Goal: Task Accomplishment & Management: Use online tool/utility

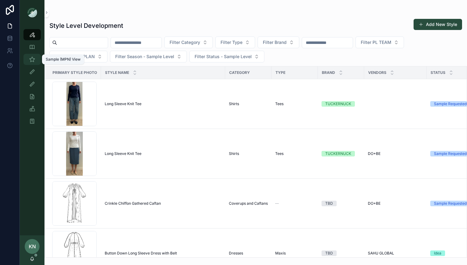
click at [28, 59] on div "Sample (MPN) View" at bounding box center [32, 59] width 10 height 10
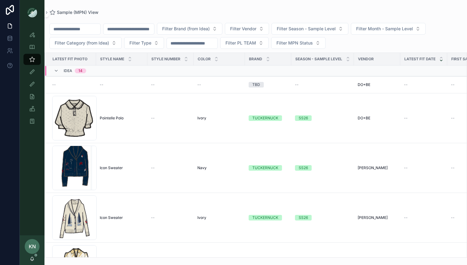
click at [130, 30] on input "scrollable content" at bounding box center [128, 29] width 51 height 9
type input "****"
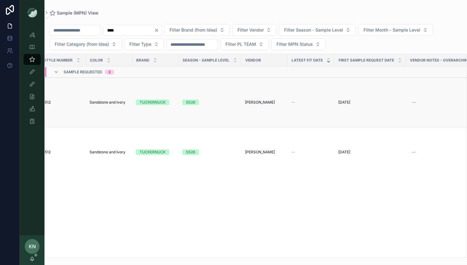
scroll to position [0, 106]
click at [116, 103] on span "Sandstone and Ivory" at bounding box center [110, 102] width 36 height 5
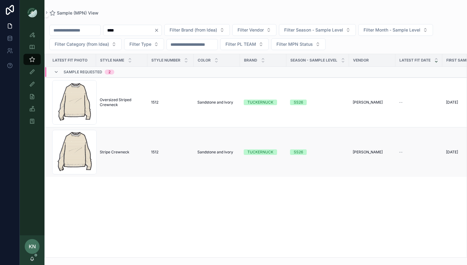
click at [198, 150] on span "Sandstone and Ivory" at bounding box center [215, 151] width 36 height 5
click at [115, 103] on span "Oversized Striped Crewneck" at bounding box center [122, 102] width 44 height 10
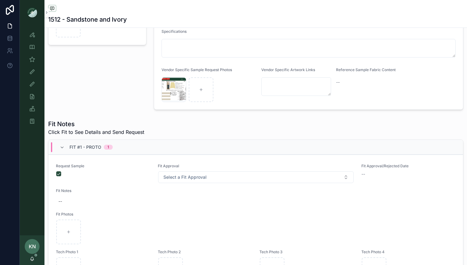
scroll to position [162, 0]
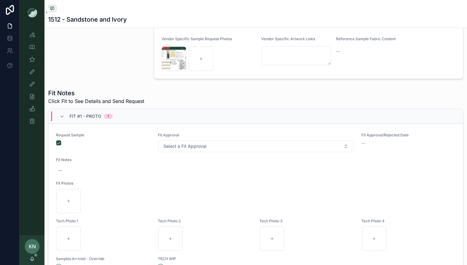
click at [91, 117] on span "Fit #1 - Proto" at bounding box center [85, 116] width 32 height 6
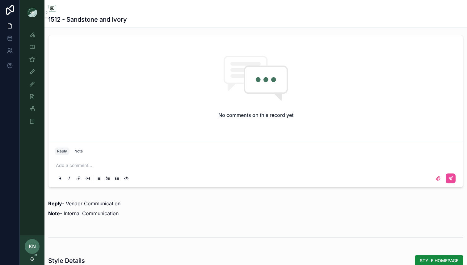
scroll to position [269, 0]
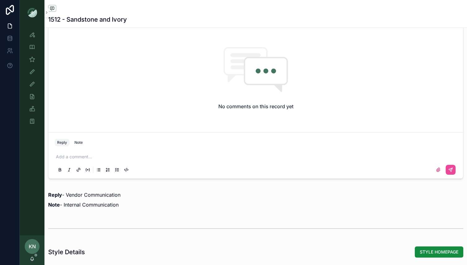
click at [116, 159] on p "scrollable content" at bounding box center [257, 156] width 402 height 6
click at [437, 167] on icon "scrollable content" at bounding box center [438, 169] width 5 height 5
click at [0, 0] on input "scrollable content" at bounding box center [0, 0] width 0 height 0
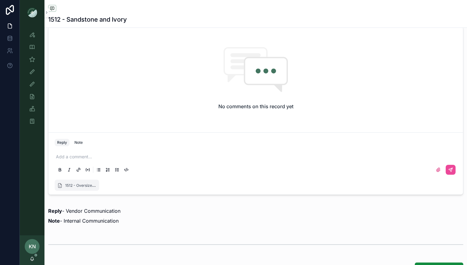
click at [251, 152] on div "Add a comment..." at bounding box center [256, 163] width 402 height 26
click at [246, 154] on p "scrollable content" at bounding box center [257, 156] width 402 height 6
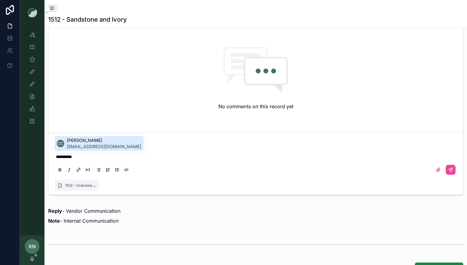
click at [119, 143] on span "[EMAIL_ADDRESS][DOMAIN_NAME]" at bounding box center [104, 146] width 74 height 6
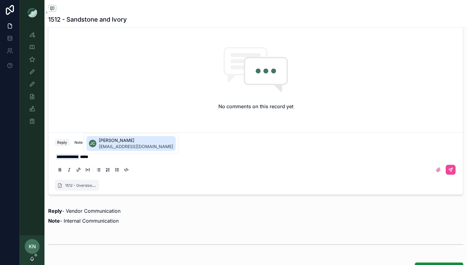
click at [103, 140] on span "[PERSON_NAME]" at bounding box center [136, 140] width 74 height 6
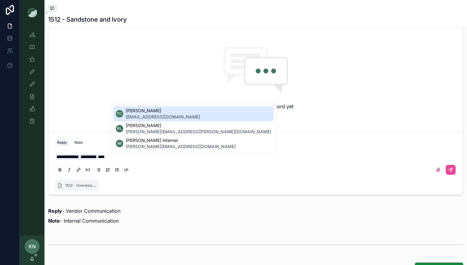
click at [132, 117] on span "[EMAIL_ADDRESS][DOMAIN_NAME]" at bounding box center [163, 117] width 74 height 6
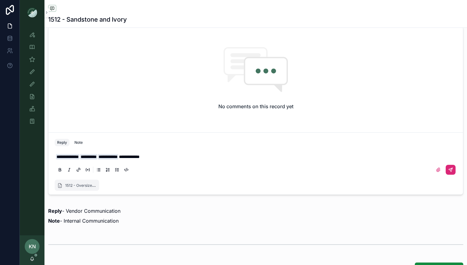
click at [450, 167] on icon "scrollable content" at bounding box center [450, 169] width 5 height 5
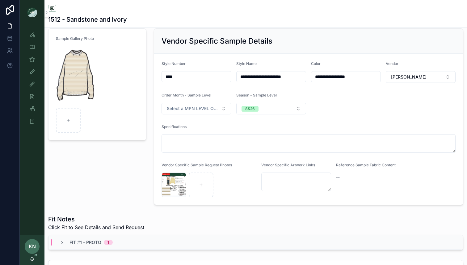
scroll to position [0, 0]
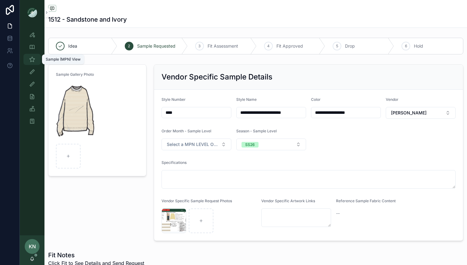
click at [35, 56] on icon "scrollable content" at bounding box center [32, 59] width 6 height 6
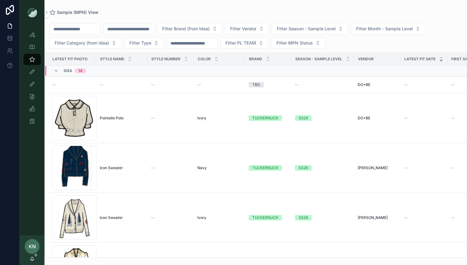
click at [147, 28] on input "scrollable content" at bounding box center [128, 29] width 51 height 9
type input "****"
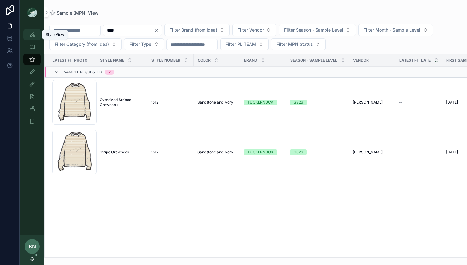
click at [33, 33] on icon "scrollable content" at bounding box center [32, 34] width 6 height 6
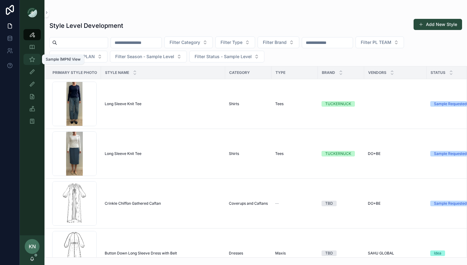
click at [33, 57] on icon "scrollable content" at bounding box center [32, 59] width 6 height 6
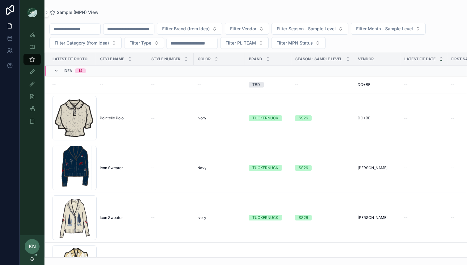
click at [139, 27] on input "scrollable content" at bounding box center [128, 29] width 51 height 9
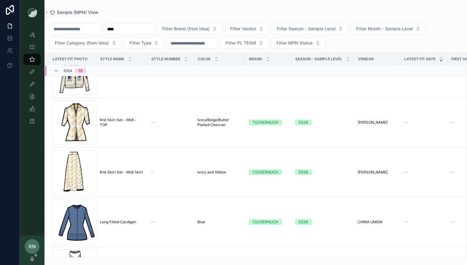
scroll to position [158, 0]
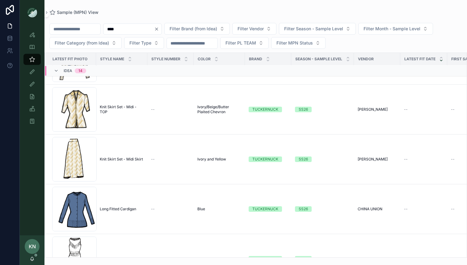
type input "****"
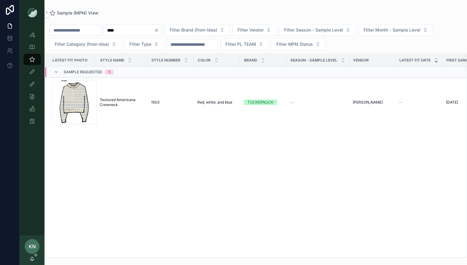
drag, startPoint x: 138, startPoint y: 34, endPoint x: 100, endPoint y: 22, distance: 39.1
click at [100, 22] on div "**** Filter Brand (from Idea) Filter Vendor Filter Season - Sample Level Filter…" at bounding box center [255, 136] width 422 height 241
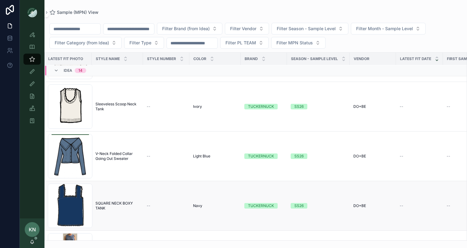
scroll to position [409, 4]
click at [66, 163] on div "Screenshot-2025-07-21-at-12.30.57-PM .png" at bounding box center [70, 156] width 44 height 44
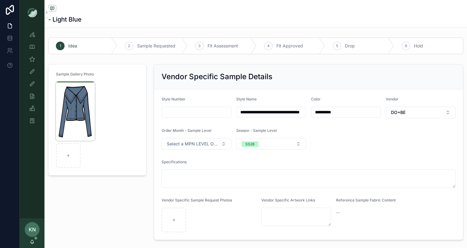
click at [79, 112] on img "scrollable content" at bounding box center [75, 111] width 39 height 59
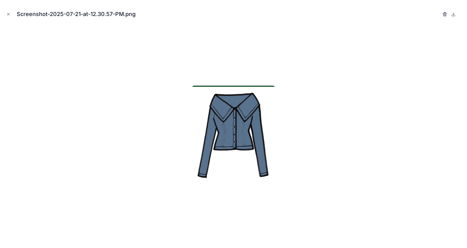
click at [445, 14] on icon "button" at bounding box center [445, 14] width 0 height 1
click at [439, 14] on icon "button" at bounding box center [438, 14] width 5 height 5
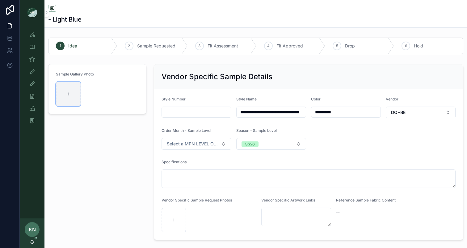
click at [68, 87] on div "scrollable content" at bounding box center [68, 94] width 25 height 25
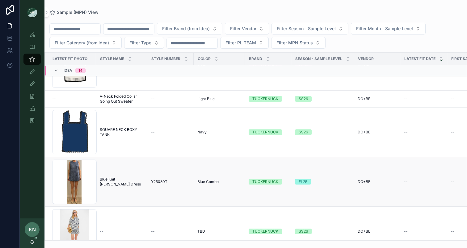
scroll to position [454, 0]
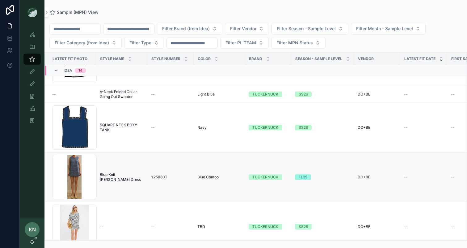
click at [126, 177] on span "Blue Knit [PERSON_NAME] Dress" at bounding box center [122, 178] width 44 height 10
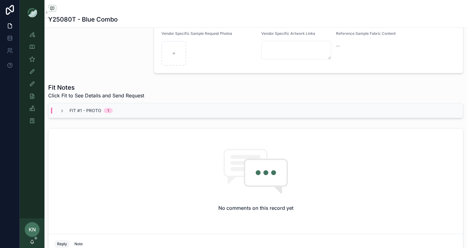
scroll to position [168, 0]
click at [65, 112] on div "Fit #1 - Proto 1" at bounding box center [86, 110] width 53 height 6
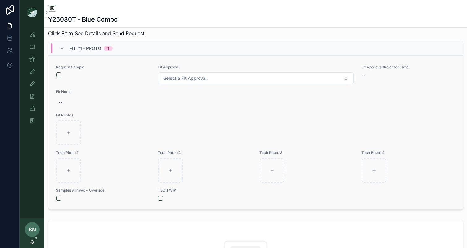
scroll to position [223, 0]
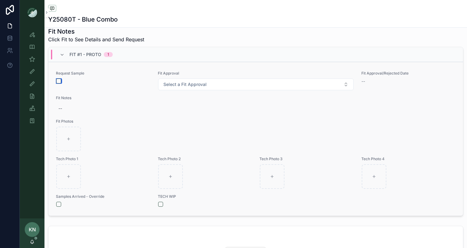
click at [57, 80] on button "scrollable content" at bounding box center [58, 81] width 5 height 5
click at [345, 84] on button "Select a Fit Approval" at bounding box center [255, 85] width 195 height 12
click at [181, 127] on div "Fit Approved" at bounding box center [177, 128] width 22 height 6
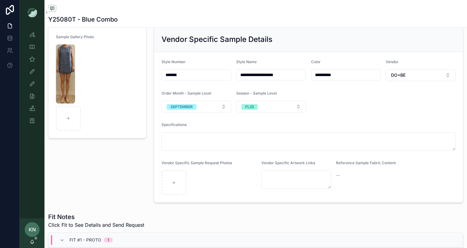
scroll to position [0, 0]
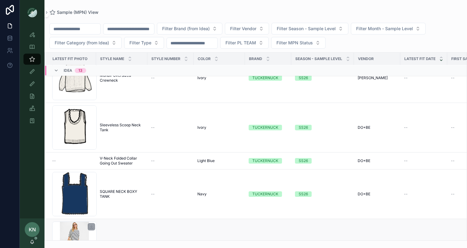
scroll to position [516, 0]
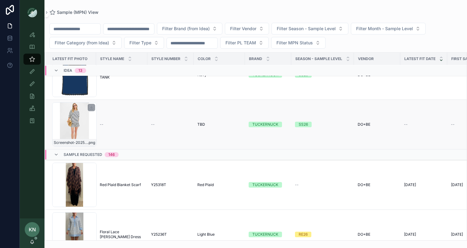
click at [85, 121] on div "Screenshot-2025-08-05-at-8.41.48-AM .png" at bounding box center [74, 124] width 44 height 44
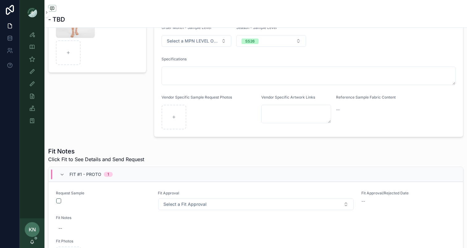
scroll to position [205, 0]
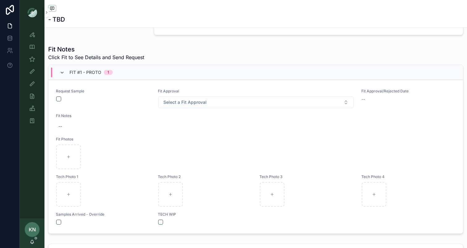
click at [61, 74] on icon "scrollable content" at bounding box center [62, 72] width 5 height 5
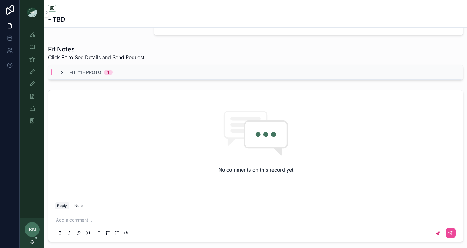
click at [63, 71] on icon "scrollable content" at bounding box center [62, 72] width 5 height 5
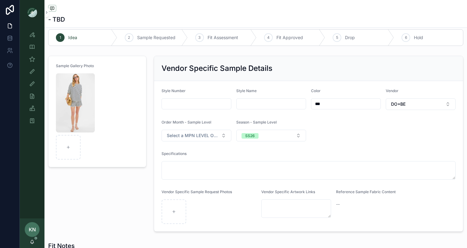
scroll to position [0, 0]
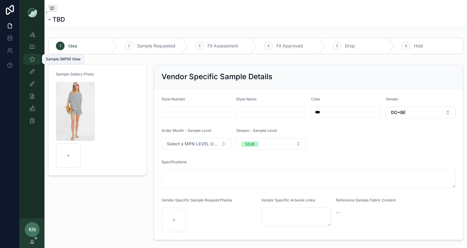
click at [33, 61] on icon "scrollable content" at bounding box center [32, 59] width 6 height 6
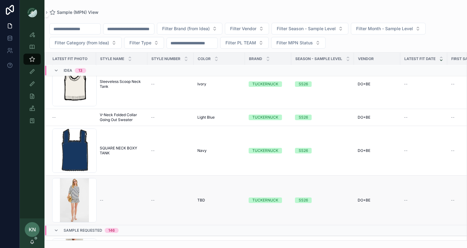
scroll to position [504, 0]
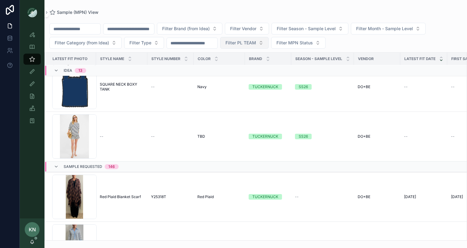
click at [267, 43] on button "Filter PL TEAM" at bounding box center [244, 43] width 48 height 12
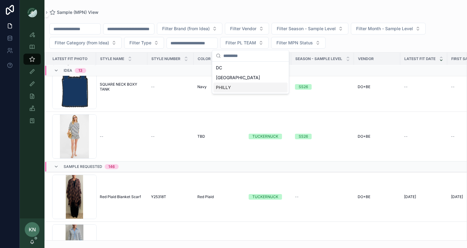
click at [231, 88] on div "PHILLY" at bounding box center [250, 88] width 74 height 10
